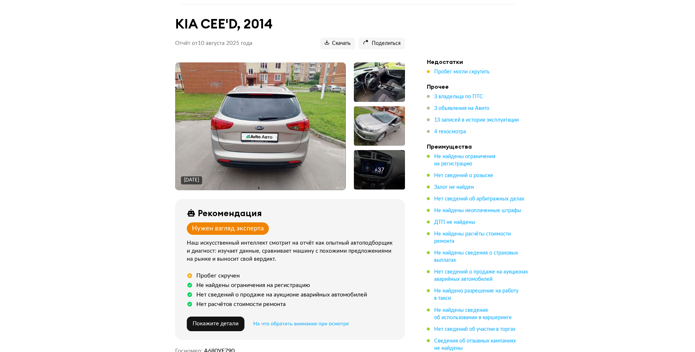
scroll to position [73, 0]
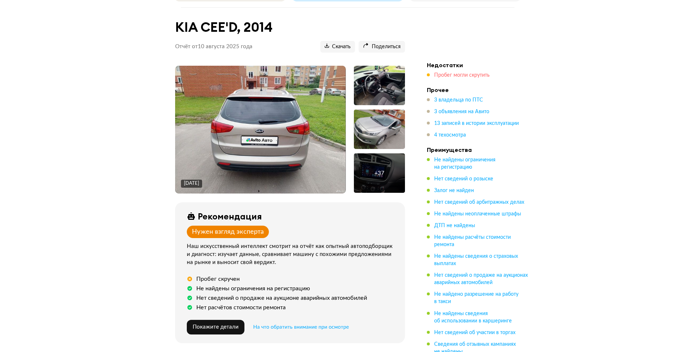
click at [457, 73] on span "Пробег могли скрутить" at bounding box center [461, 75] width 55 height 5
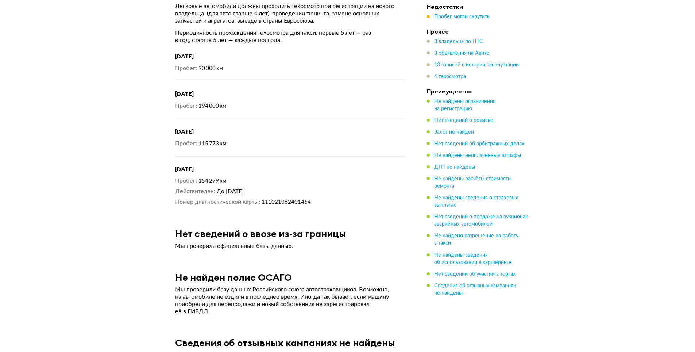
scroll to position [3137, 0]
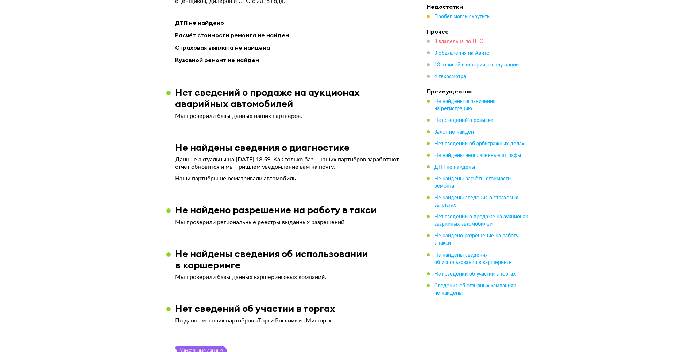
click at [446, 42] on span "3 владельца по ПТС" at bounding box center [458, 41] width 49 height 5
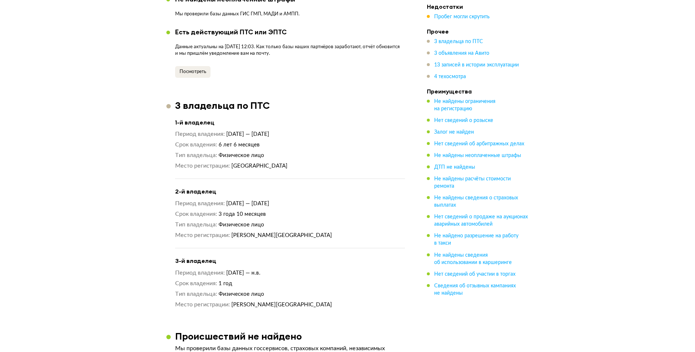
scroll to position [800, 0]
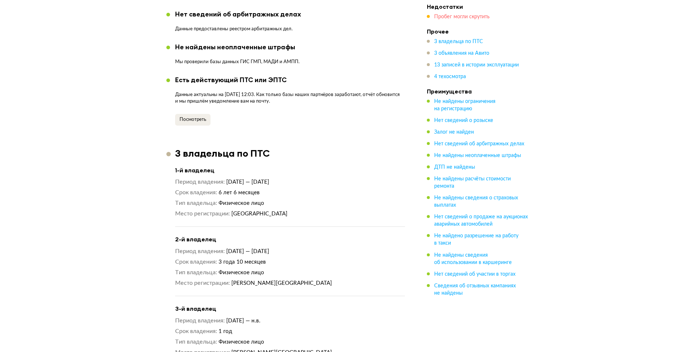
click at [449, 14] on span "Пробег могли скрутить" at bounding box center [461, 16] width 55 height 5
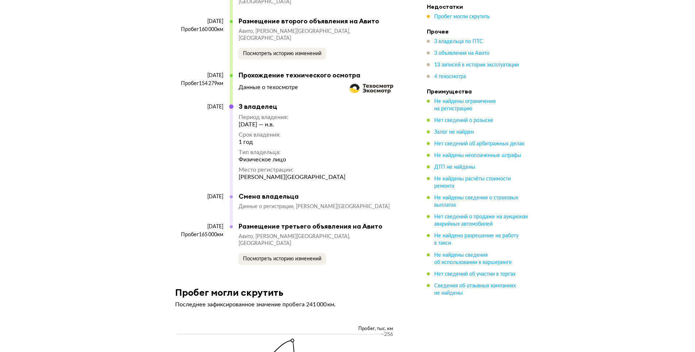
scroll to position [2589, 0]
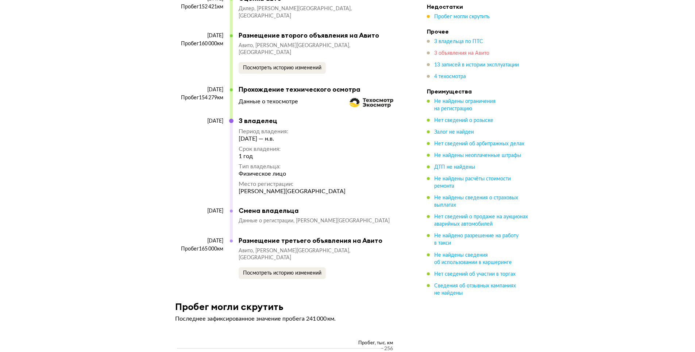
click at [462, 56] on span "3 объявления на Авито" at bounding box center [461, 53] width 55 height 5
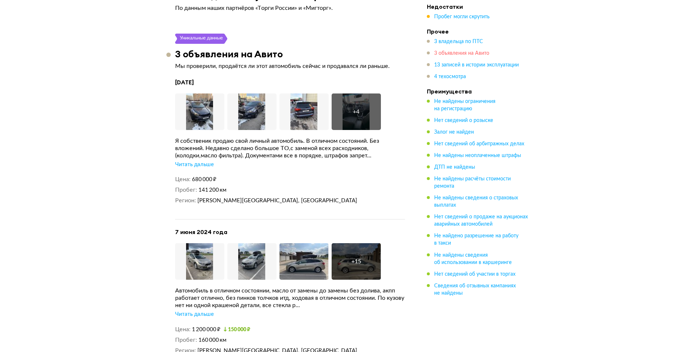
scroll to position [1469, 0]
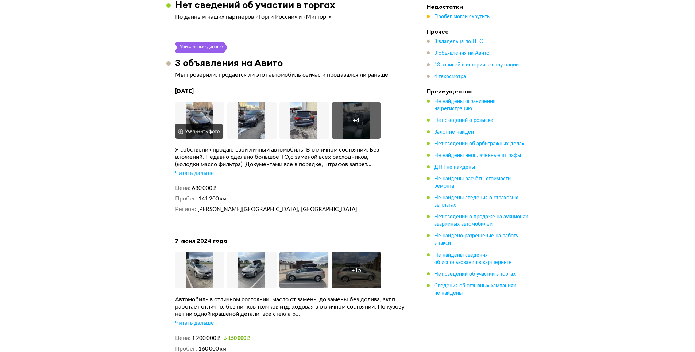
click at [202, 103] on img at bounding box center [199, 120] width 49 height 37
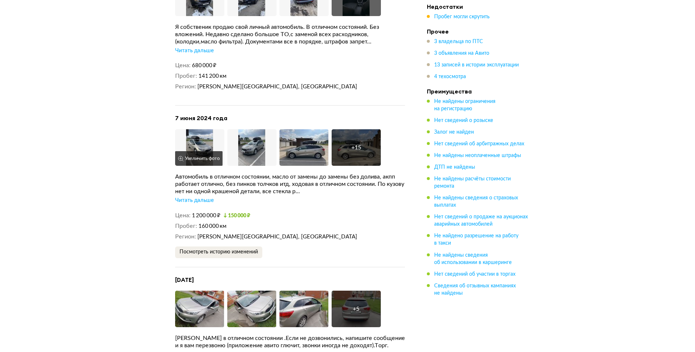
scroll to position [1615, 0]
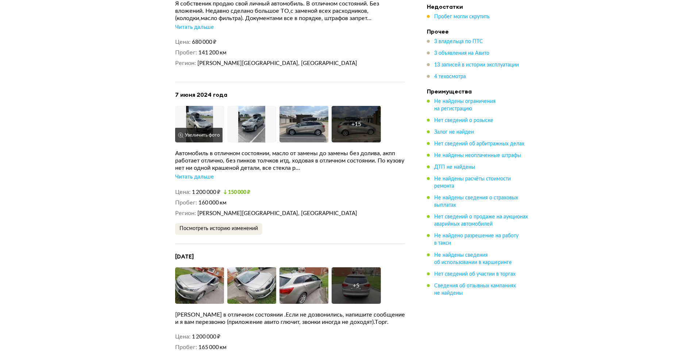
click at [209, 117] on img at bounding box center [199, 124] width 49 height 37
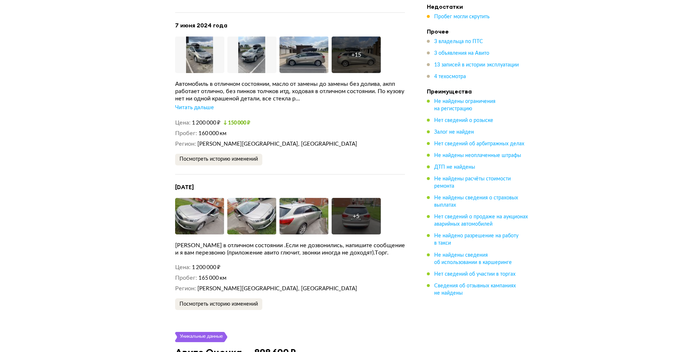
scroll to position [1688, 0]
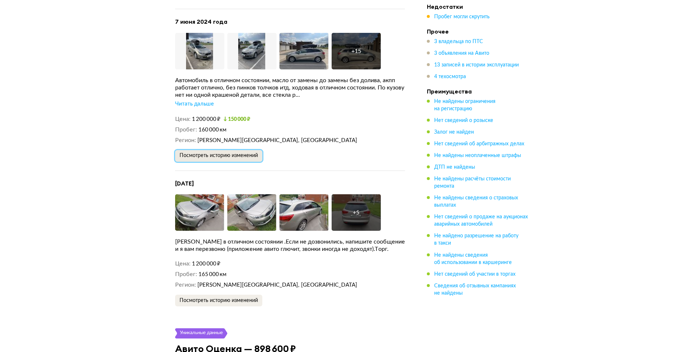
click at [241, 153] on span "Посмотреть историю изменений" at bounding box center [219, 155] width 78 height 5
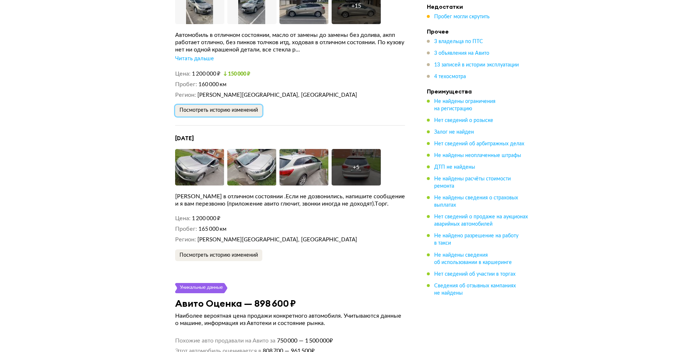
scroll to position [1761, 0]
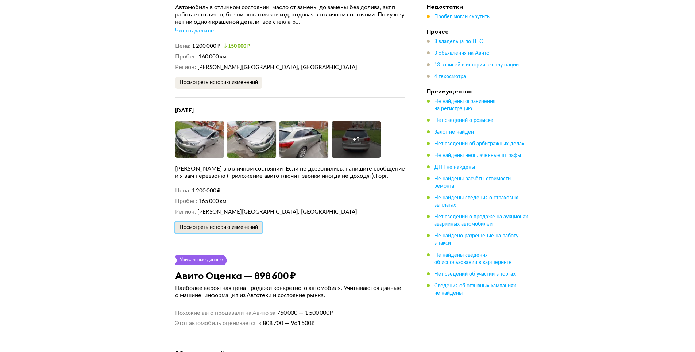
click at [228, 225] on span "Посмотреть историю изменений" at bounding box center [219, 227] width 78 height 5
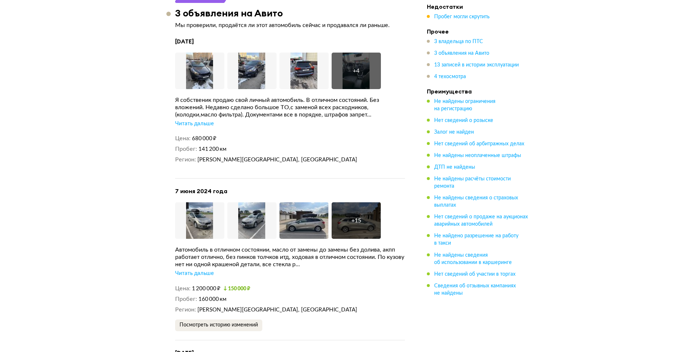
scroll to position [1469, 0]
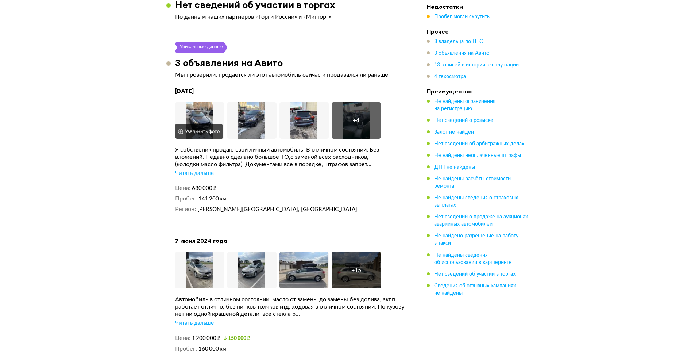
click at [199, 112] on img at bounding box center [199, 120] width 49 height 37
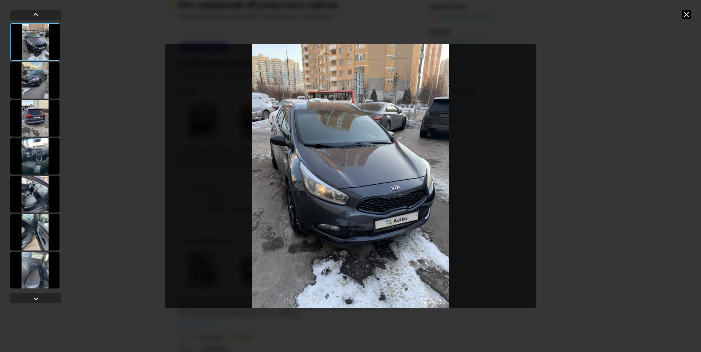
click at [535, 177] on img "Go to Slide 1" at bounding box center [351, 176] width 372 height 264
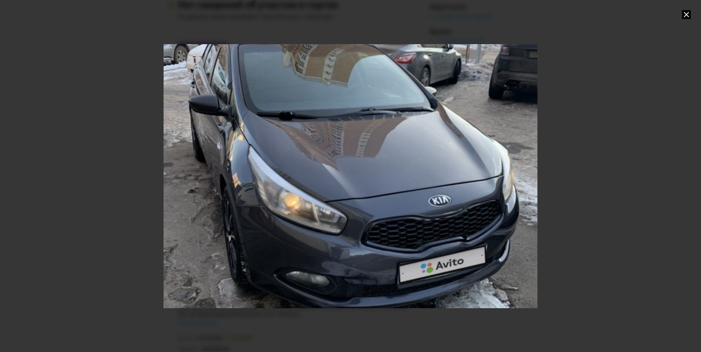
click at [521, 177] on div "Go to Slide 1" at bounding box center [350, 176] width 748 height 528
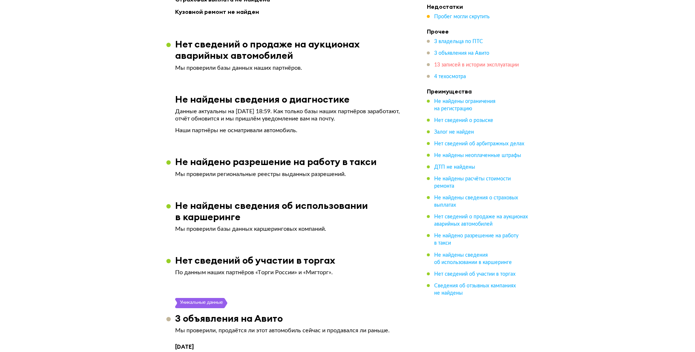
click at [456, 62] on span "13 записей в истории эксплуатации" at bounding box center [476, 64] width 85 height 5
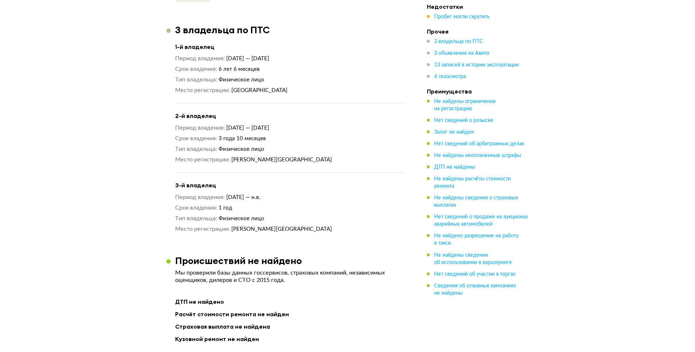
scroll to position [861, 0]
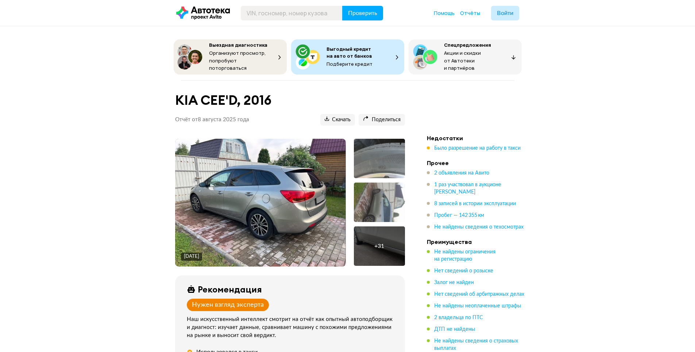
scroll to position [110, 0]
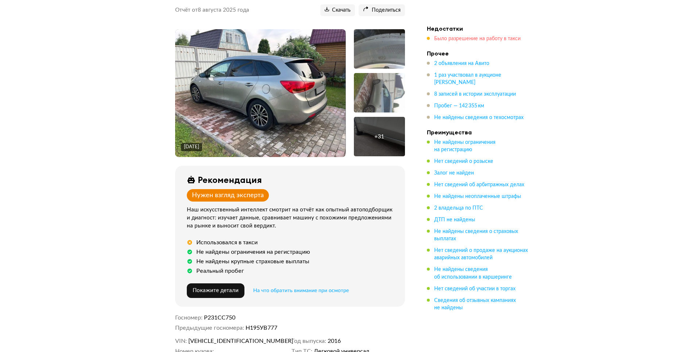
click at [442, 36] on span "Было разрешение на работу в такси" at bounding box center [477, 38] width 87 height 5
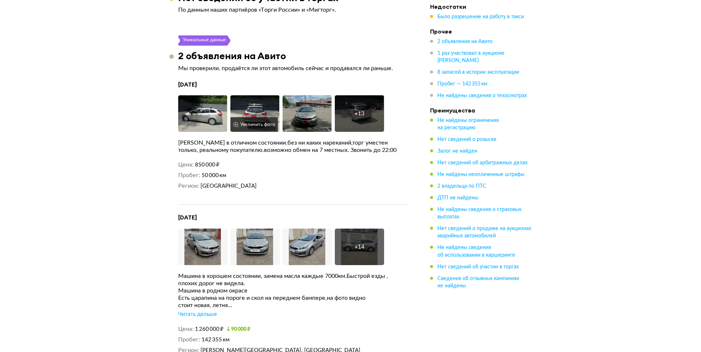
scroll to position [1351, 0]
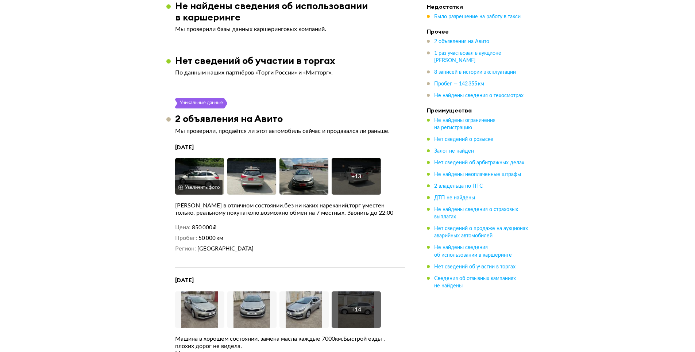
click at [207, 169] on img at bounding box center [199, 176] width 49 height 37
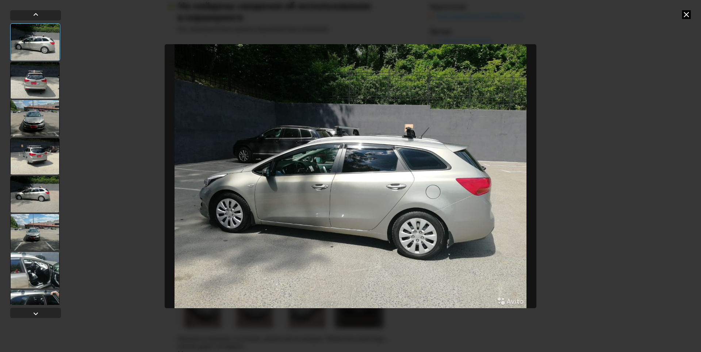
click at [49, 91] on div at bounding box center [34, 80] width 49 height 37
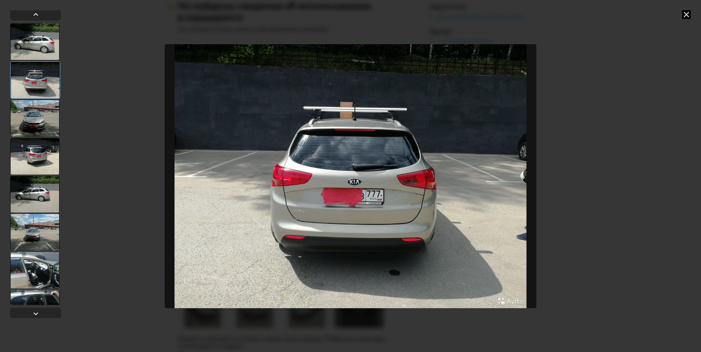
click at [47, 110] on div at bounding box center [34, 118] width 49 height 37
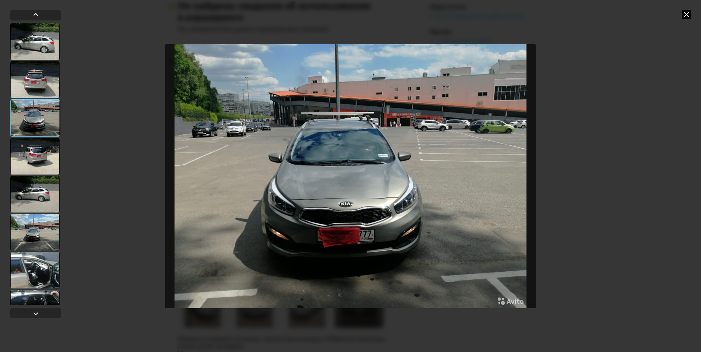
click at [48, 148] on div at bounding box center [34, 156] width 49 height 37
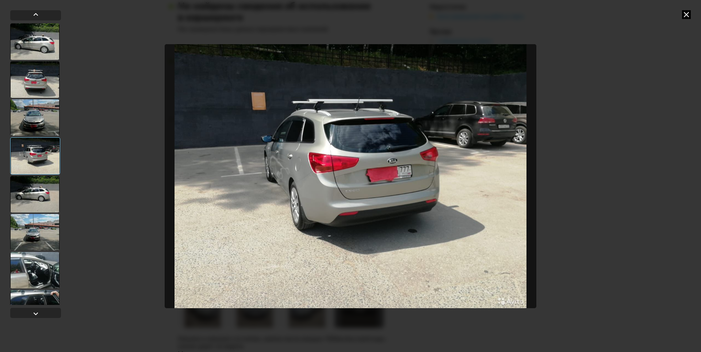
click at [41, 187] on div at bounding box center [34, 194] width 49 height 37
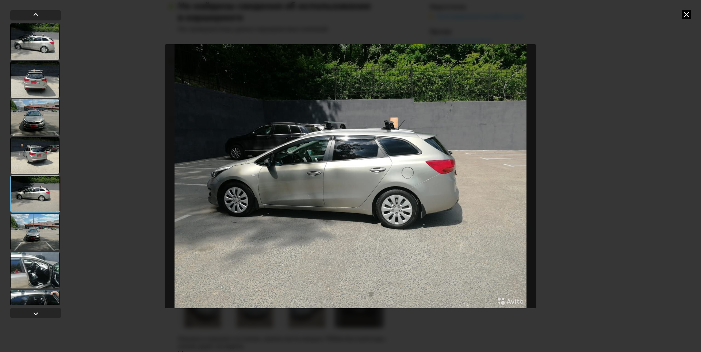
click at [36, 228] on div at bounding box center [34, 232] width 49 height 37
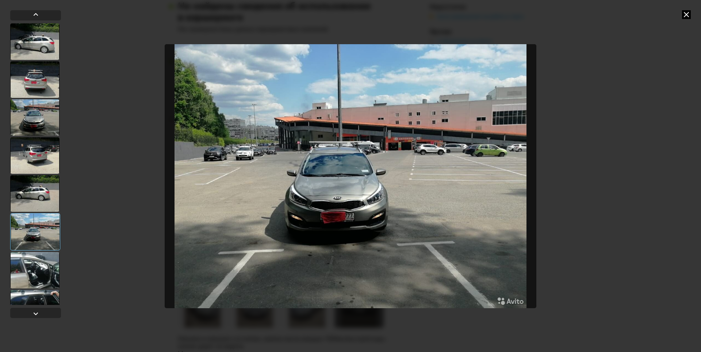
click at [41, 268] on div at bounding box center [34, 270] width 49 height 37
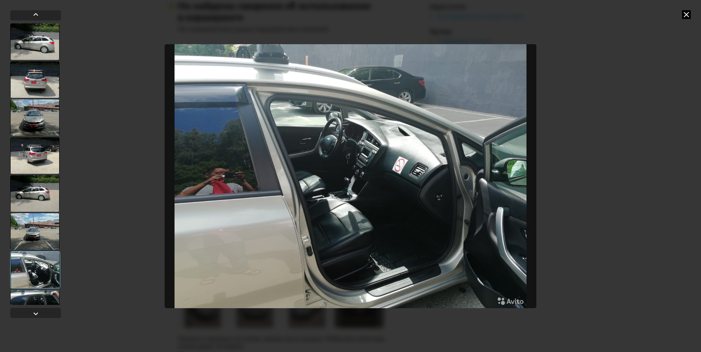
click at [42, 229] on div at bounding box center [34, 231] width 49 height 37
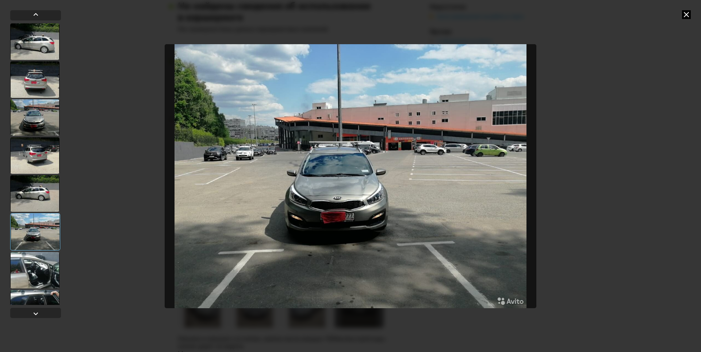
click at [364, 167] on img "Go to Slide 6" at bounding box center [351, 176] width 372 height 264
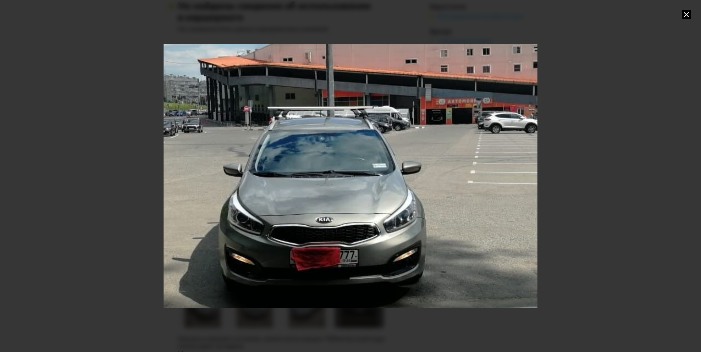
click at [363, 168] on div "Go to Slide 6" at bounding box center [351, 176] width 748 height 528
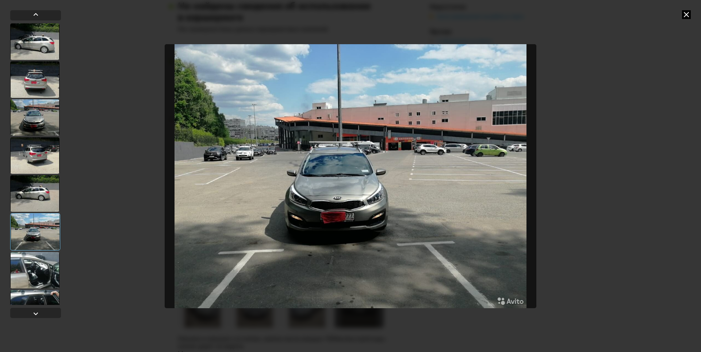
click at [41, 147] on div at bounding box center [34, 155] width 49 height 37
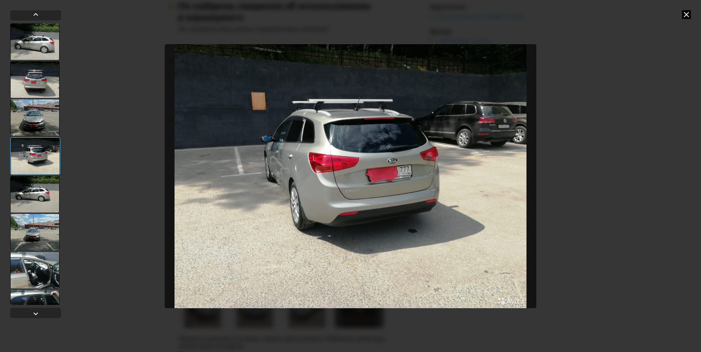
click at [51, 121] on div at bounding box center [34, 117] width 49 height 37
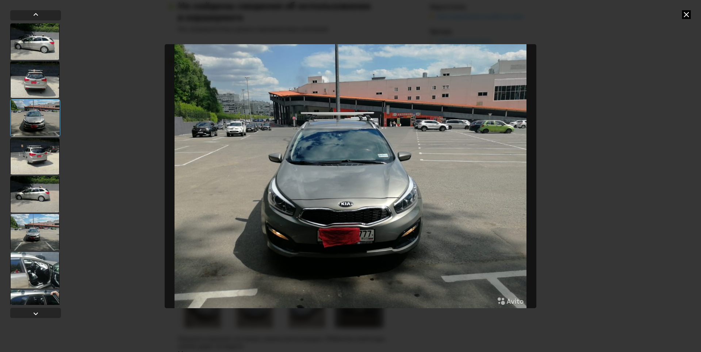
click at [420, 148] on img "Go to Slide 3" at bounding box center [351, 176] width 372 height 264
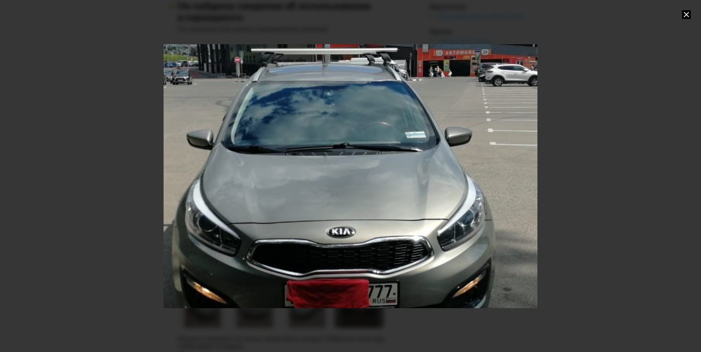
click at [418, 148] on div "Go to Slide 3" at bounding box center [351, 176] width 748 height 528
click at [160, 107] on div at bounding box center [350, 176] width 701 height 352
click at [265, 129] on div "Go to Slide 3" at bounding box center [351, 176] width 748 height 528
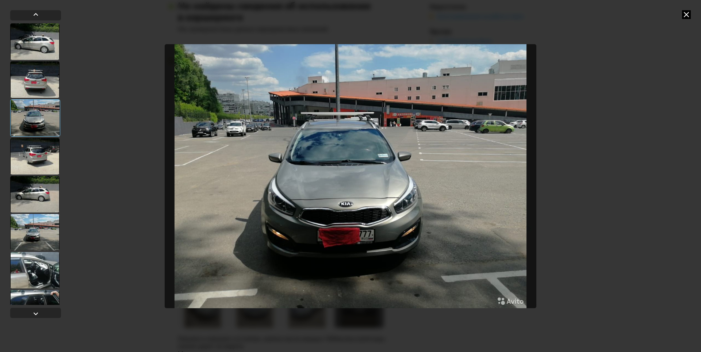
click at [53, 44] on div at bounding box center [34, 41] width 49 height 37
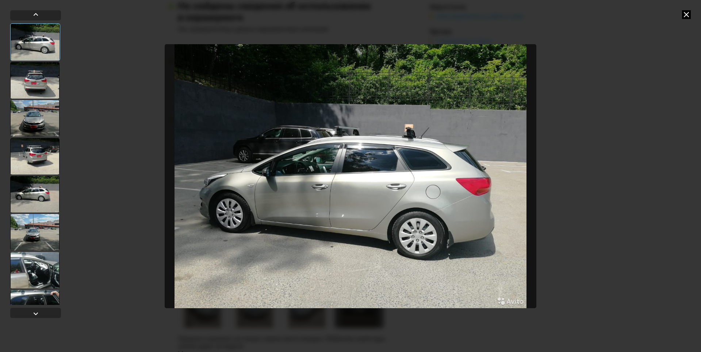
click at [367, 156] on img "Go to Slide 1" at bounding box center [351, 176] width 372 height 264
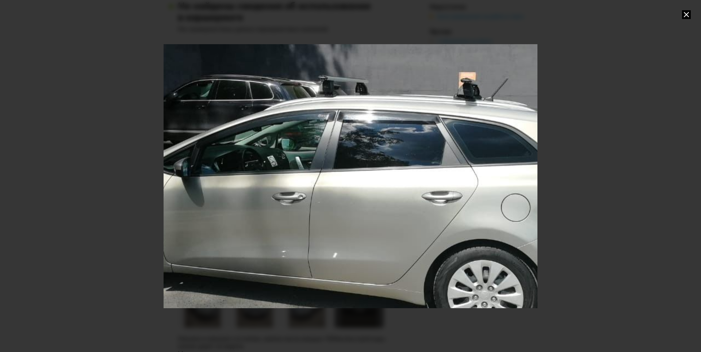
click at [334, 154] on div "Go to Slide 1" at bounding box center [351, 176] width 748 height 528
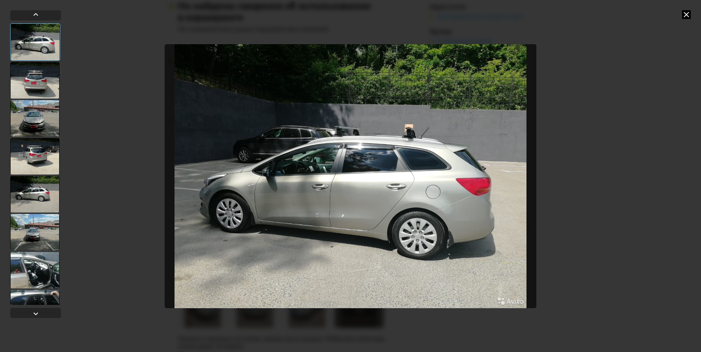
click at [267, 161] on img "Go to Slide 1" at bounding box center [351, 176] width 372 height 264
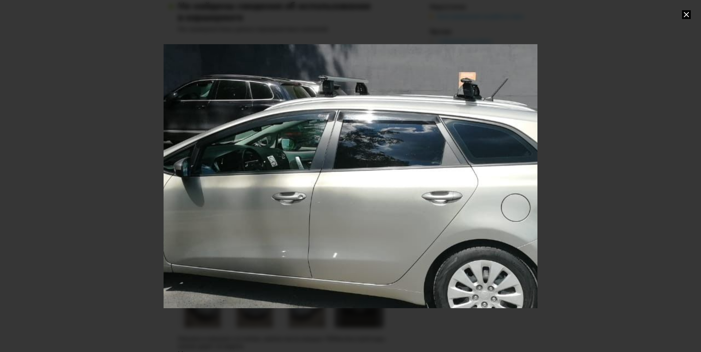
click at [227, 224] on div "Go to Slide 1" at bounding box center [351, 176] width 748 height 528
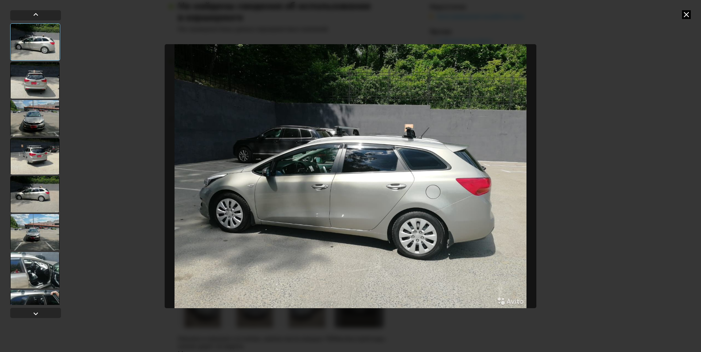
click at [29, 244] on div at bounding box center [34, 232] width 49 height 37
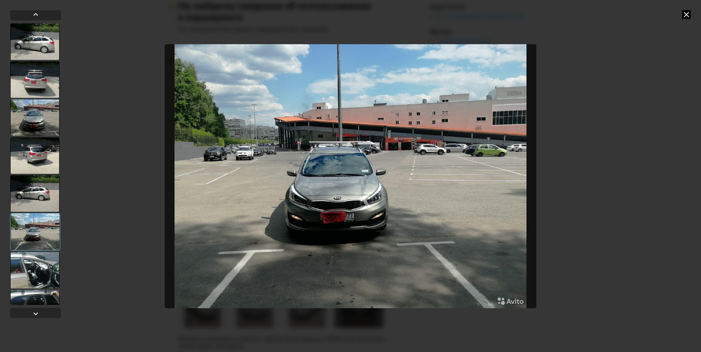
click at [371, 184] on img "Go to Slide 6" at bounding box center [351, 176] width 372 height 264
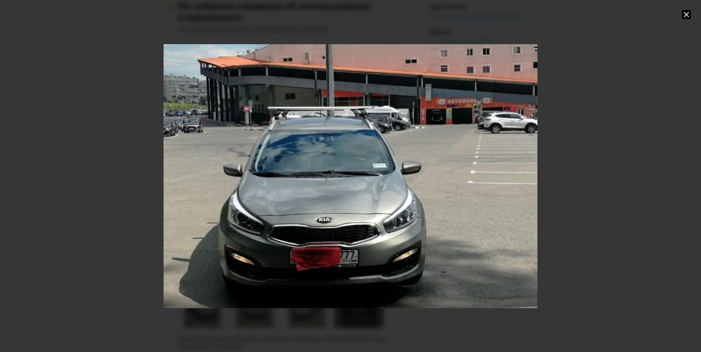
click at [348, 185] on div "Go to Slide 6" at bounding box center [351, 176] width 748 height 528
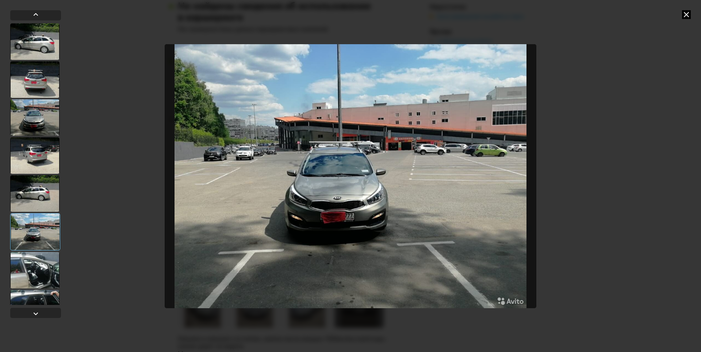
click at [36, 257] on div at bounding box center [34, 270] width 49 height 37
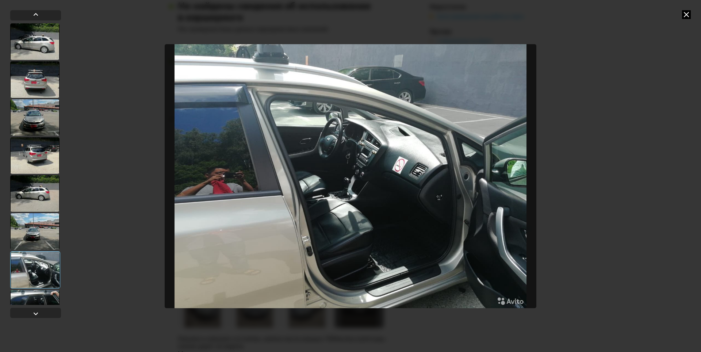
click at [376, 156] on img "Go to Slide 7" at bounding box center [351, 176] width 372 height 264
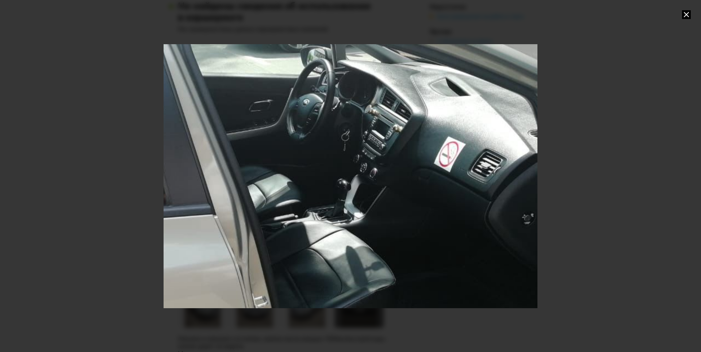
click at [383, 138] on div "Go to Slide 7" at bounding box center [351, 176] width 748 height 528
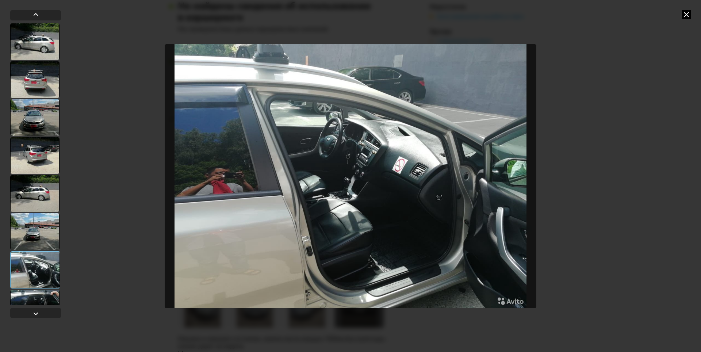
click at [34, 295] on div at bounding box center [34, 308] width 49 height 37
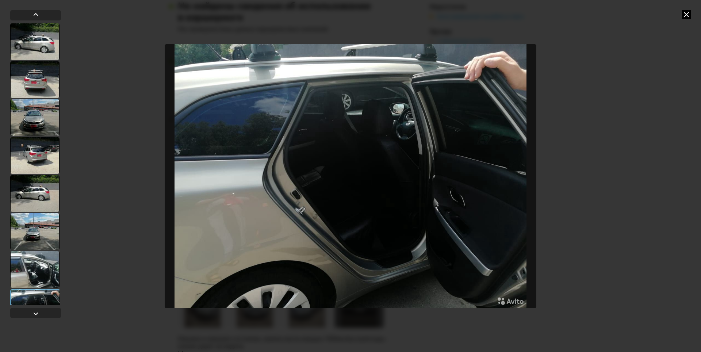
click at [386, 128] on img "Go to Slide 8" at bounding box center [351, 176] width 372 height 264
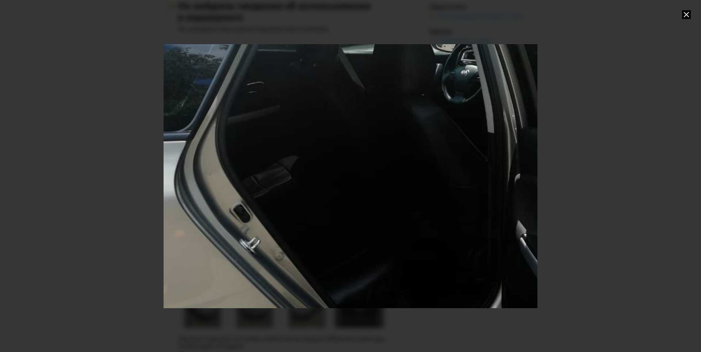
click at [386, 128] on div "Go to Slide 8" at bounding box center [351, 176] width 748 height 528
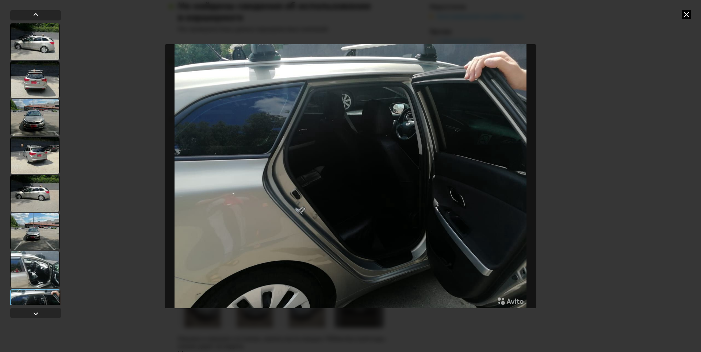
click at [298, 185] on img "Go to Slide 8" at bounding box center [351, 176] width 372 height 264
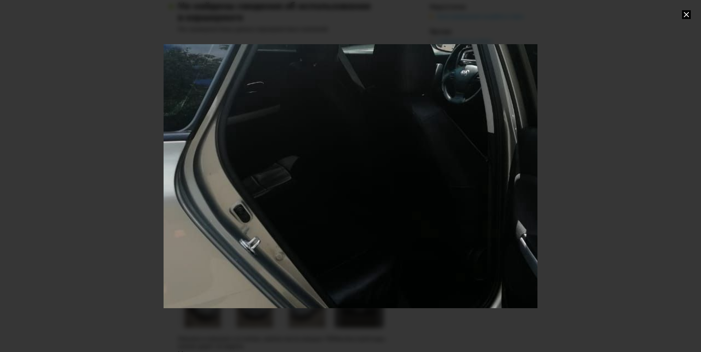
click at [298, 185] on div "Go to Slide 8" at bounding box center [351, 176] width 748 height 528
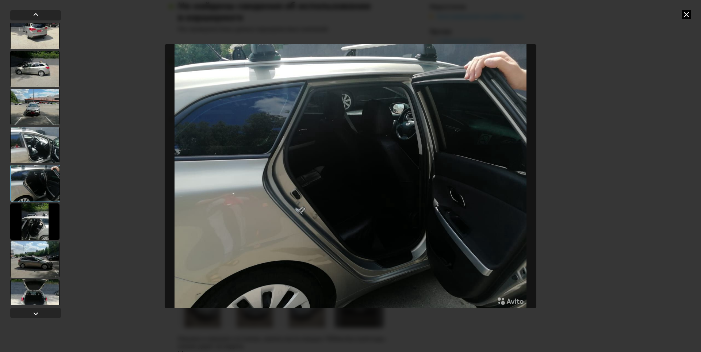
scroll to position [146, 0]
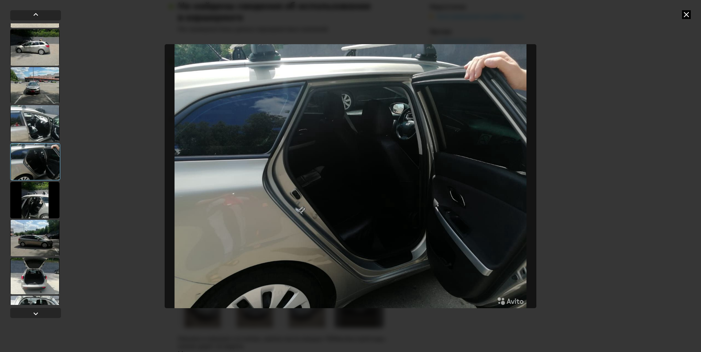
click at [54, 194] on div at bounding box center [34, 200] width 49 height 37
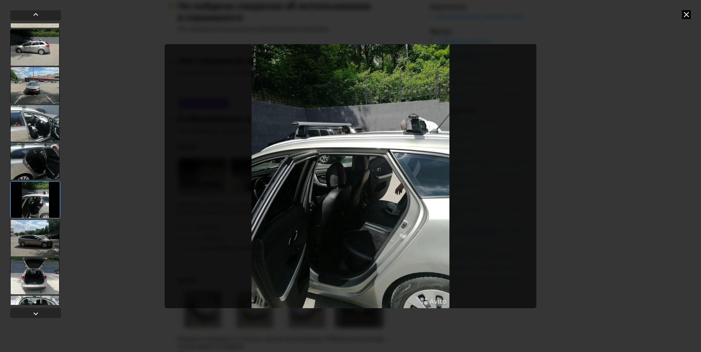
click at [358, 198] on img "Go to Slide 9" at bounding box center [351, 176] width 372 height 264
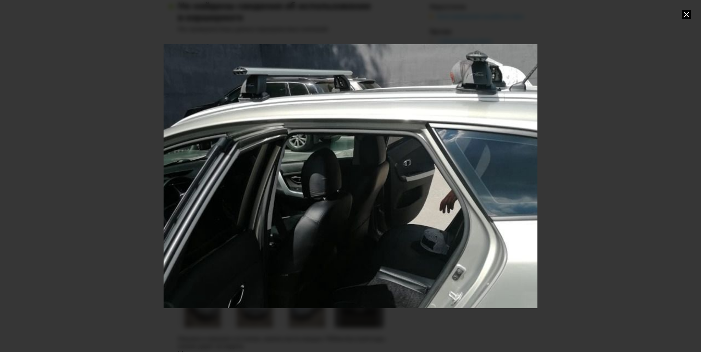
click at [358, 198] on div "Go to Slide 9" at bounding box center [351, 176] width 748 height 528
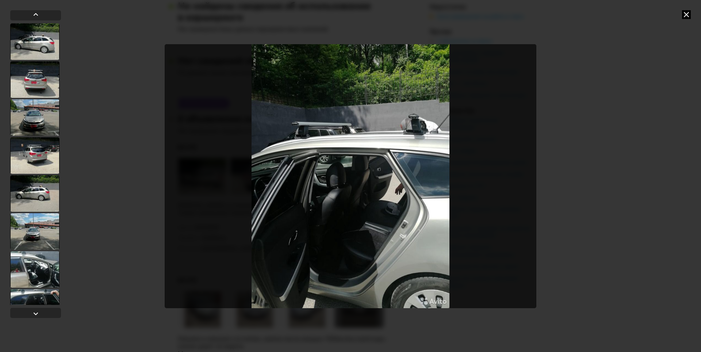
click at [41, 271] on div at bounding box center [34, 269] width 49 height 37
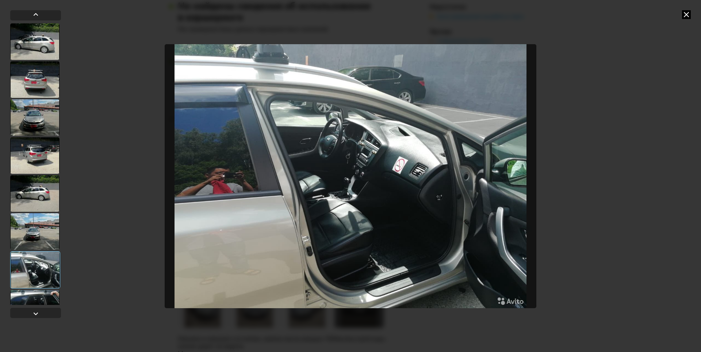
click at [386, 173] on img "Go to Slide 7" at bounding box center [351, 176] width 372 height 264
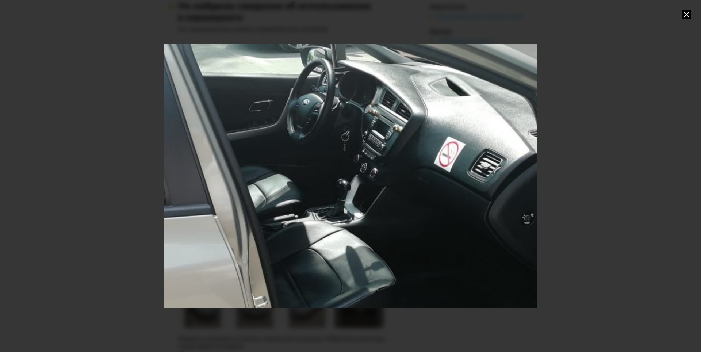
click at [386, 173] on div "Go to Slide 7" at bounding box center [351, 176] width 748 height 528
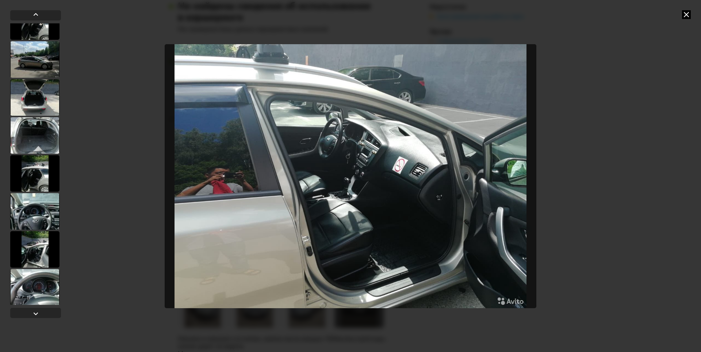
scroll to position [327, 0]
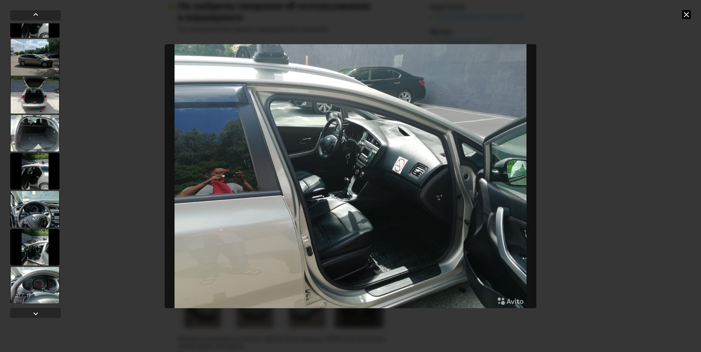
click at [48, 210] on div at bounding box center [34, 209] width 49 height 37
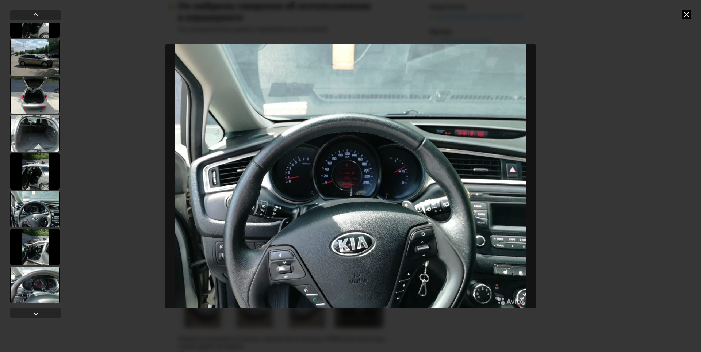
scroll to position [326, 0]
click at [343, 174] on img "Go to Slide 14" at bounding box center [351, 176] width 372 height 264
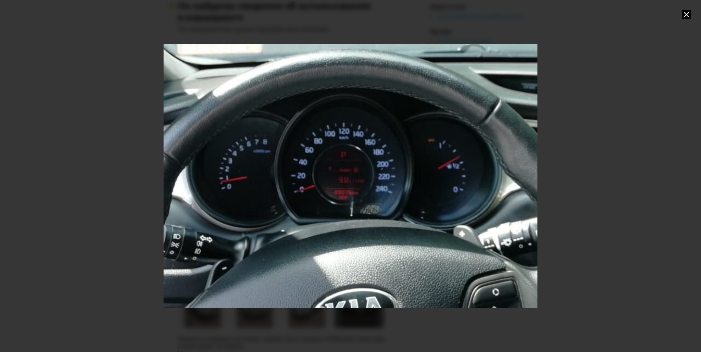
click at [362, 175] on div "Go to Slide 14" at bounding box center [351, 176] width 748 height 528
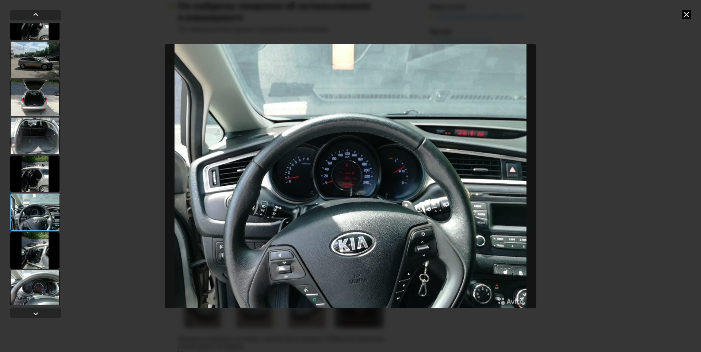
scroll to position [327, 0]
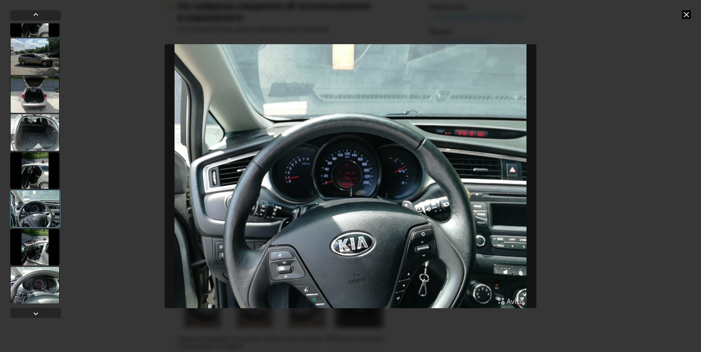
click at [43, 289] on div at bounding box center [34, 285] width 49 height 37
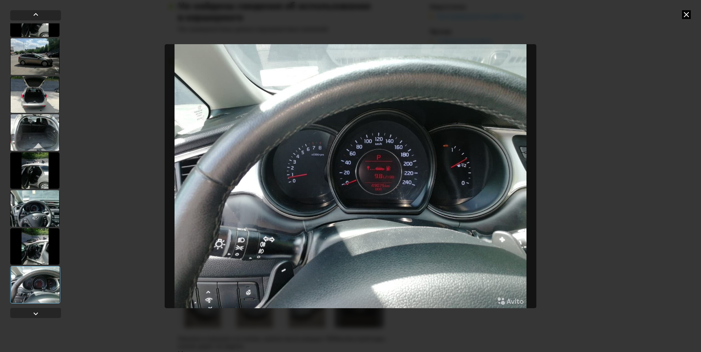
click at [395, 192] on img "Go to Slide 16" at bounding box center [351, 176] width 372 height 264
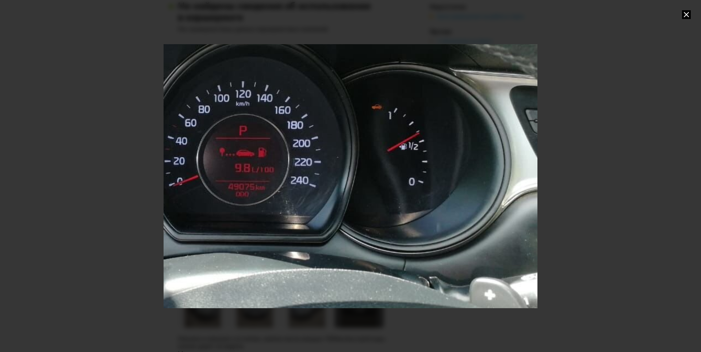
drag, startPoint x: 423, startPoint y: 214, endPoint x: 259, endPoint y: 206, distance: 164.1
click at [259, 206] on div "Go to Slide 16" at bounding box center [187, 168] width 748 height 528
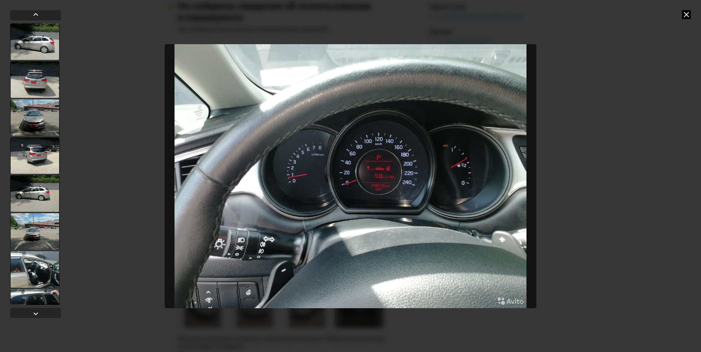
click at [443, 235] on img "Go to Slide 16" at bounding box center [351, 176] width 372 height 264
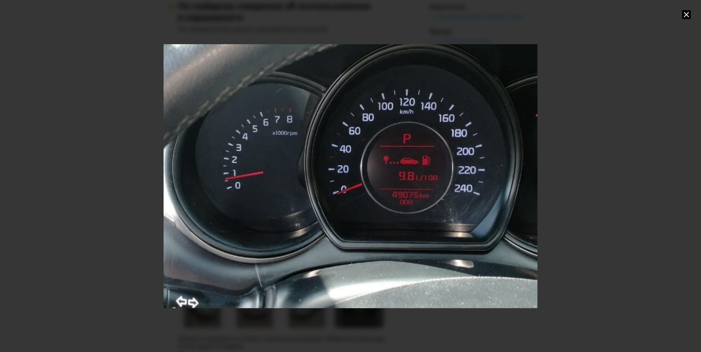
click at [443, 235] on div "Go to Slide 16" at bounding box center [351, 176] width 748 height 528
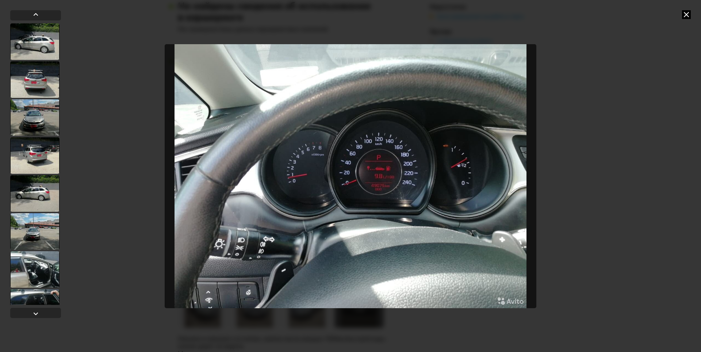
click at [458, 216] on img "Go to Slide 16" at bounding box center [351, 176] width 372 height 264
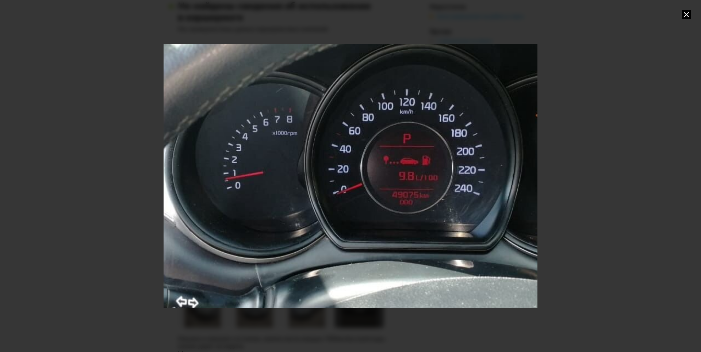
click at [426, 207] on div "Go to Slide 16" at bounding box center [351, 176] width 748 height 528
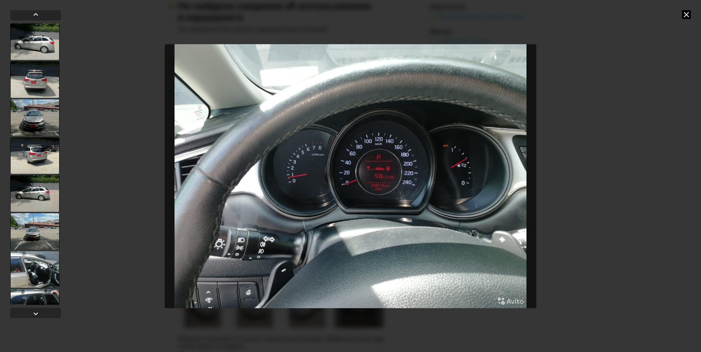
click at [394, 169] on img "Go to Slide 16" at bounding box center [351, 176] width 372 height 264
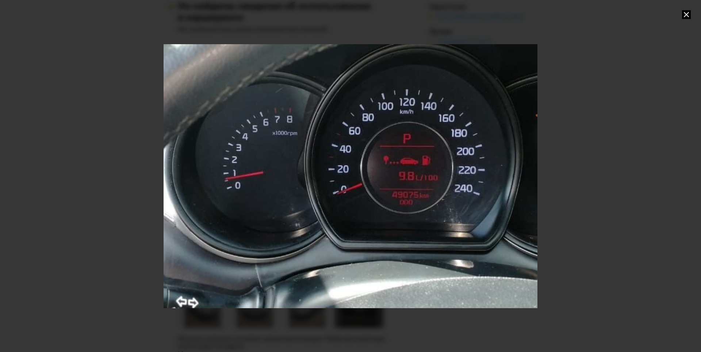
click at [403, 189] on div "Go to Slide 16" at bounding box center [351, 176] width 748 height 528
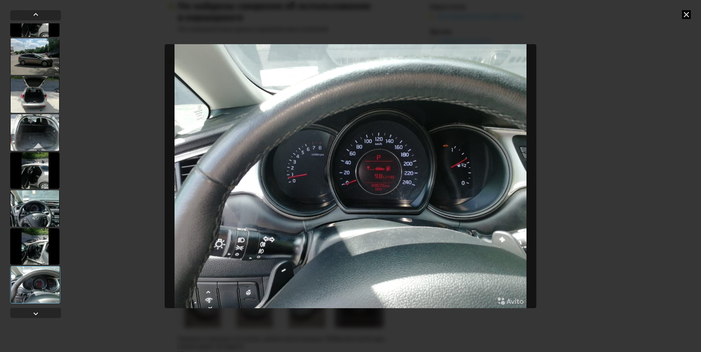
click at [45, 242] on div at bounding box center [34, 246] width 49 height 37
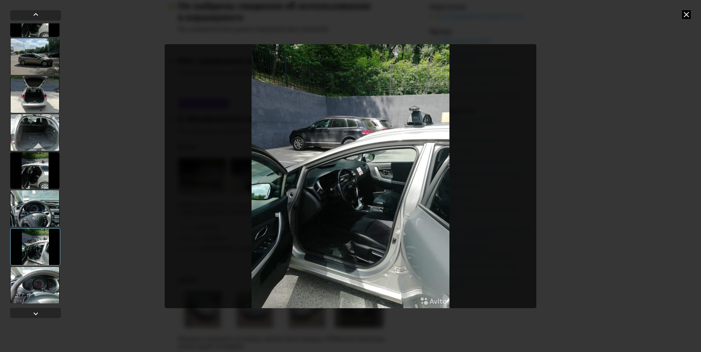
click at [379, 222] on img "Go to Slide 15" at bounding box center [351, 176] width 372 height 264
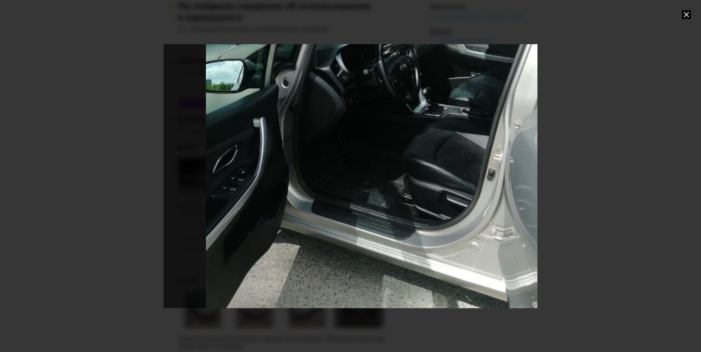
drag, startPoint x: 450, startPoint y: 249, endPoint x: 503, endPoint y: 118, distance: 141.1
click at [503, 118] on div "Go to Slide 15" at bounding box center [404, 45] width 748 height 528
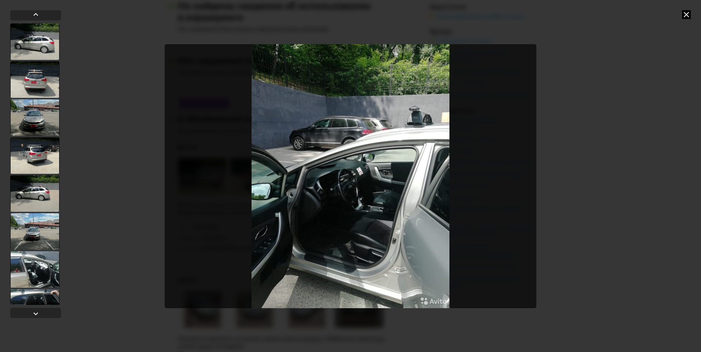
click at [344, 196] on img "Go to Slide 15" at bounding box center [351, 176] width 372 height 264
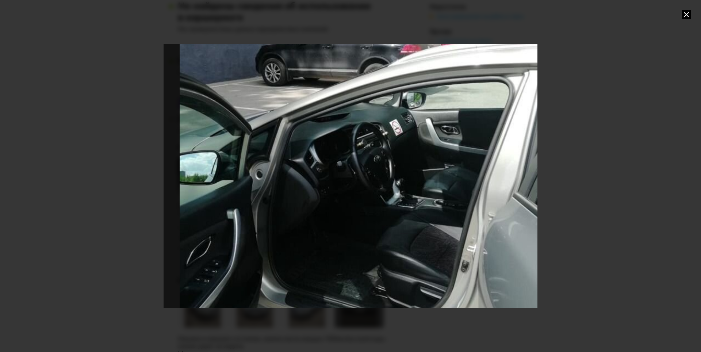
drag, startPoint x: 375, startPoint y: 203, endPoint x: 402, endPoint y: 164, distance: 47.5
click at [402, 164] on div "Go to Slide 15" at bounding box center [378, 137] width 748 height 528
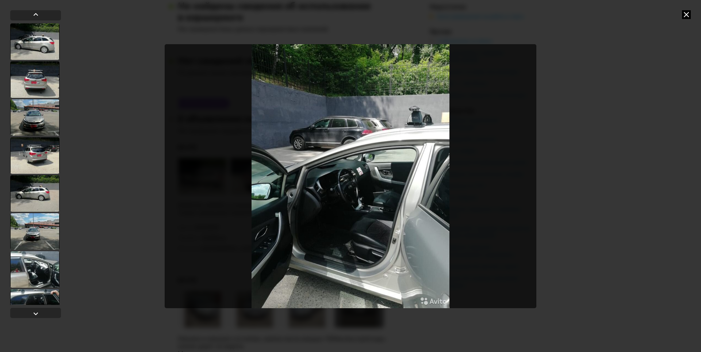
click at [39, 231] on div at bounding box center [34, 231] width 49 height 37
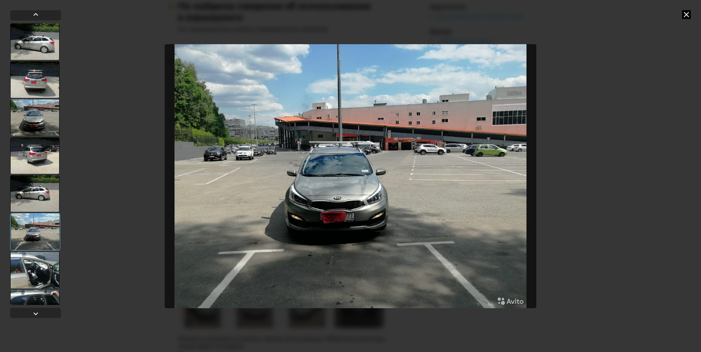
click at [336, 188] on img "Go to Slide 6" at bounding box center [351, 176] width 372 height 264
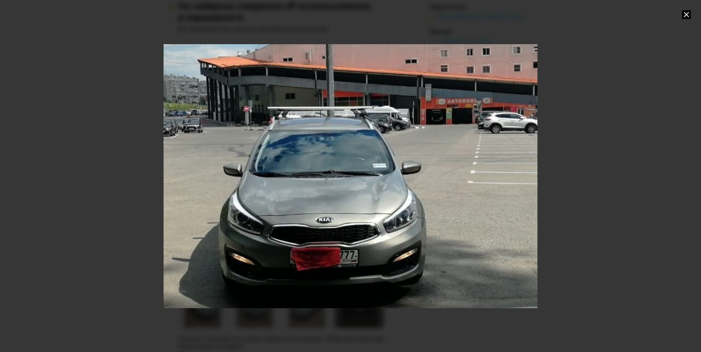
click at [336, 188] on div "Go to Slide 6" at bounding box center [351, 176] width 748 height 528
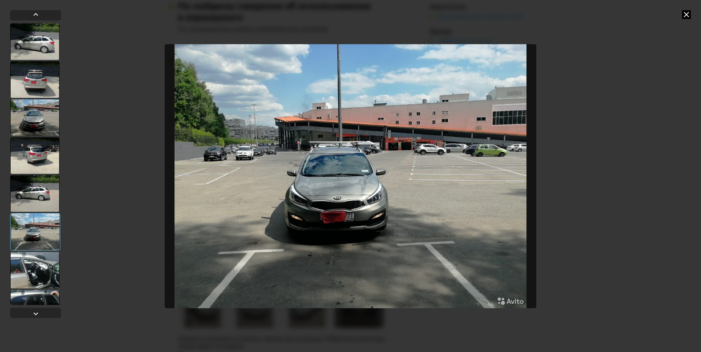
click at [47, 192] on div at bounding box center [34, 193] width 49 height 37
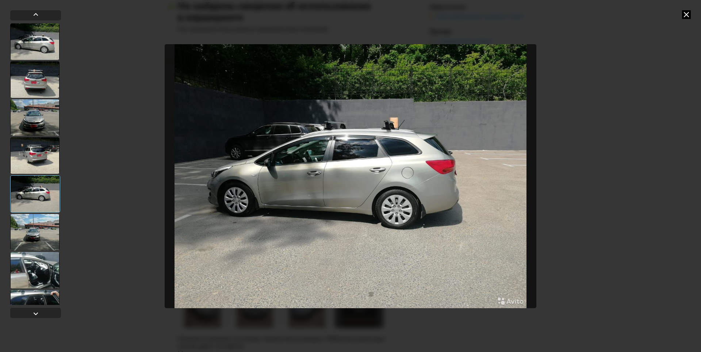
click at [377, 184] on img "Go to Slide 5" at bounding box center [351, 176] width 372 height 264
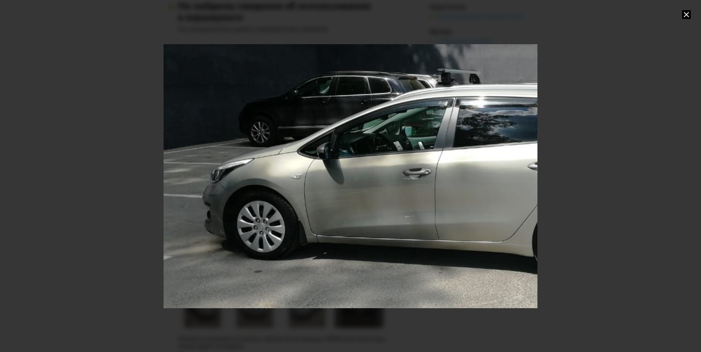
drag, startPoint x: 287, startPoint y: 202, endPoint x: 427, endPoint y: 204, distance: 139.5
click at [427, 204] on div "Go to Slide 5" at bounding box center [490, 179] width 748 height 528
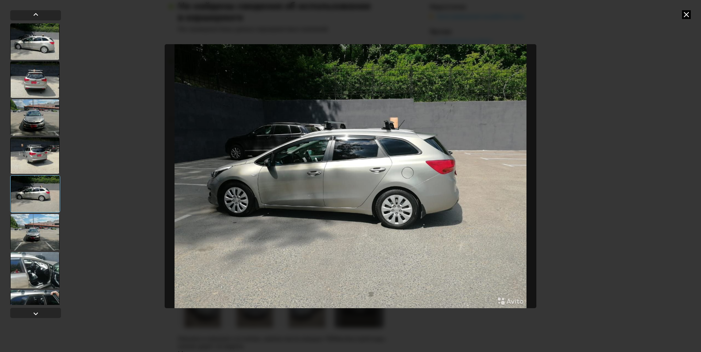
click at [32, 155] on div at bounding box center [34, 155] width 49 height 37
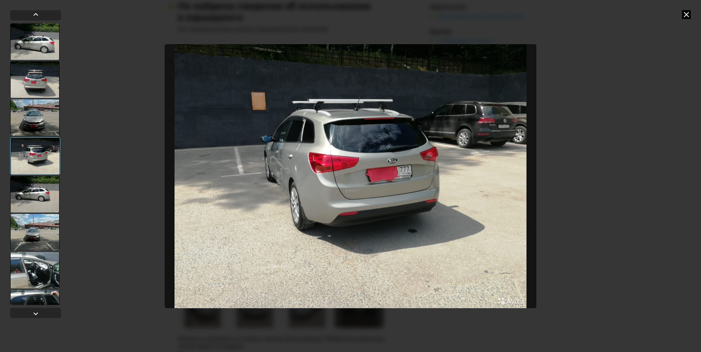
click at [394, 200] on img "Go to Slide 4" at bounding box center [351, 176] width 372 height 264
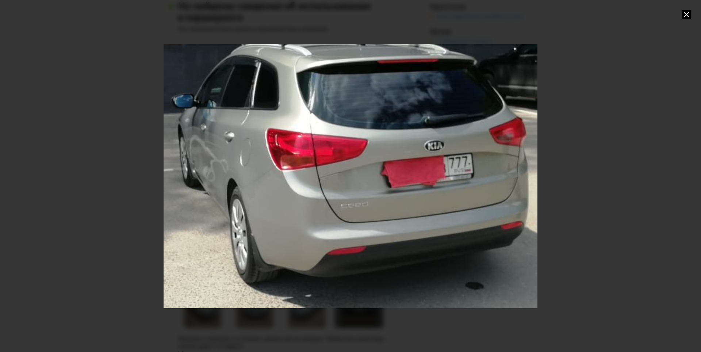
click at [394, 200] on div "Go to Slide 4" at bounding box center [351, 176] width 748 height 528
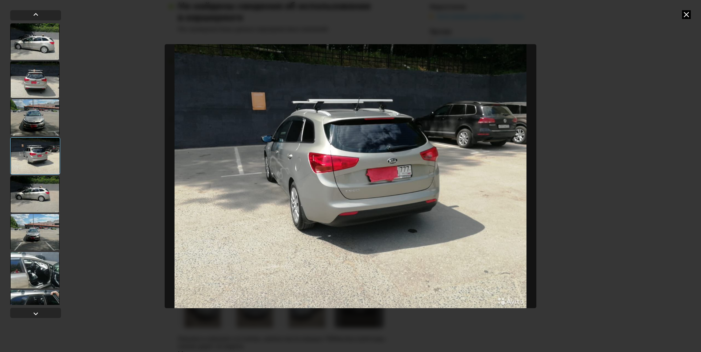
click at [33, 124] on div at bounding box center [34, 117] width 49 height 37
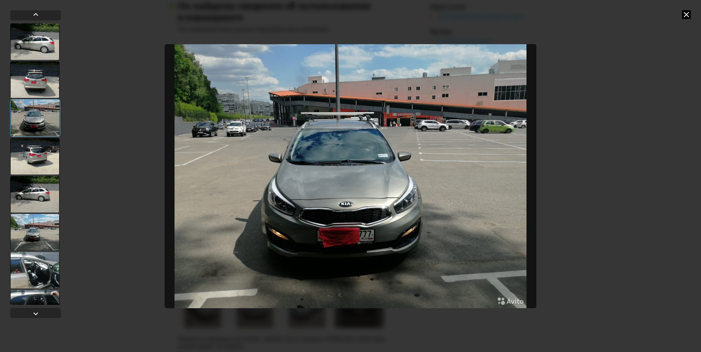
click at [346, 162] on img "Go to Slide 3" at bounding box center [351, 176] width 372 height 264
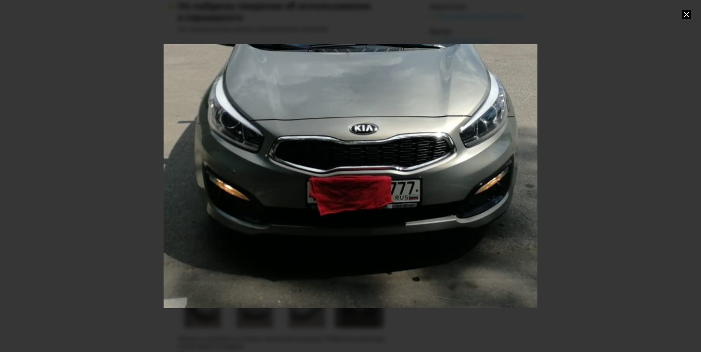
drag, startPoint x: 350, startPoint y: 228, endPoint x: 366, endPoint y: 130, distance: 99.1
click at [366, 130] on div "Go to Slide 3" at bounding box center [373, 73] width 748 height 528
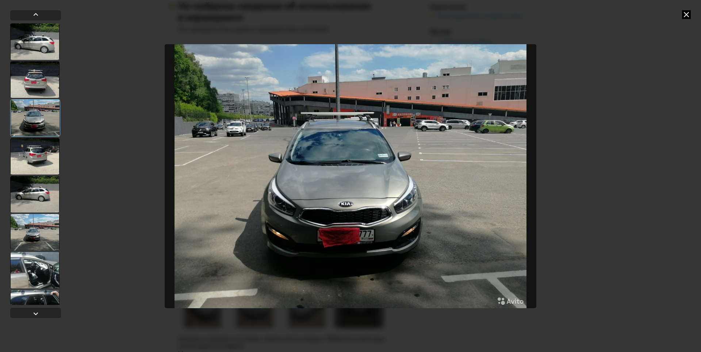
click at [26, 74] on div at bounding box center [34, 79] width 49 height 37
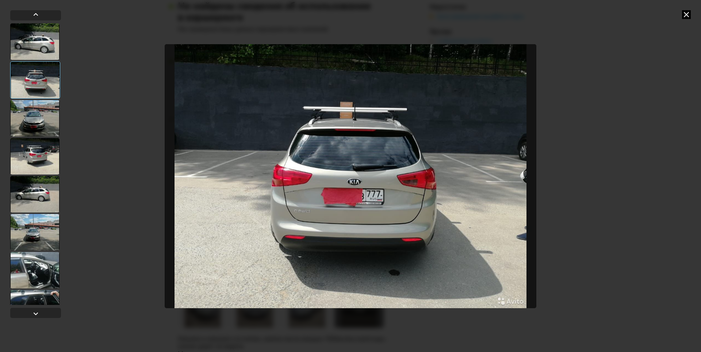
click at [358, 177] on img "Go to Slide 2" at bounding box center [351, 176] width 372 height 264
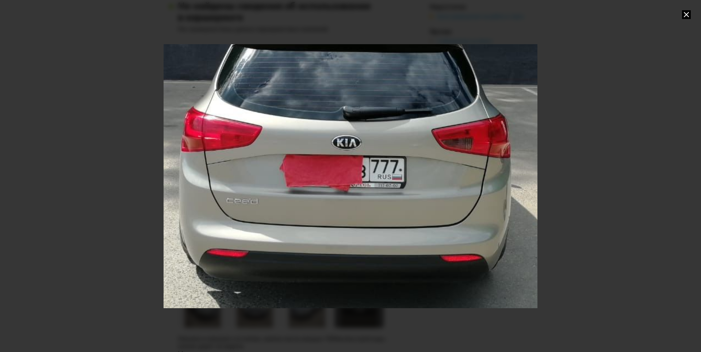
drag, startPoint x: 367, startPoint y: 189, endPoint x: 356, endPoint y: 145, distance: 46.4
click at [356, 145] on div "Go to Slide 2" at bounding box center [339, 131] width 748 height 528
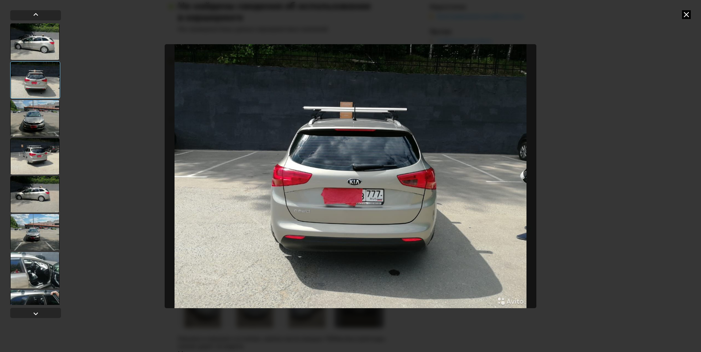
click at [50, 41] on div at bounding box center [34, 41] width 49 height 37
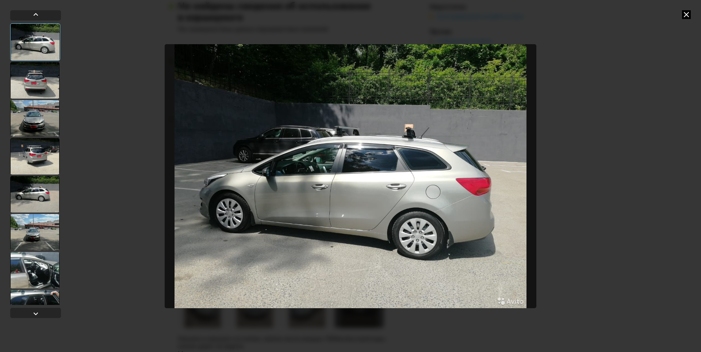
click at [285, 183] on img "Go to Slide 1" at bounding box center [351, 176] width 372 height 264
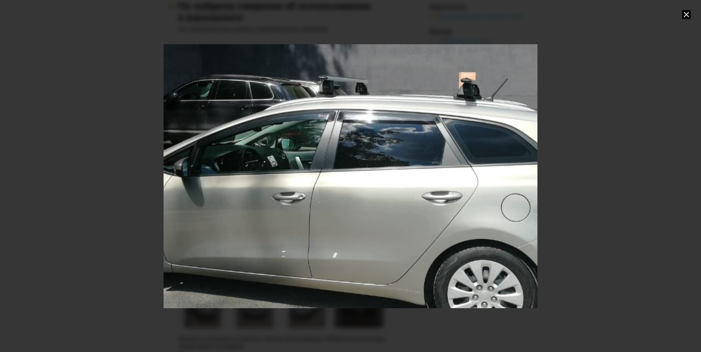
click at [286, 185] on div "Go to Slide 1" at bounding box center [351, 176] width 748 height 528
